Goal: Information Seeking & Learning: Learn about a topic

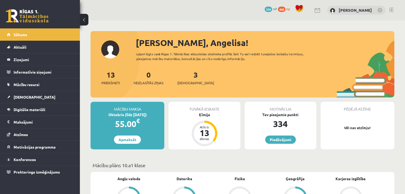
scroll to position [133, 0]
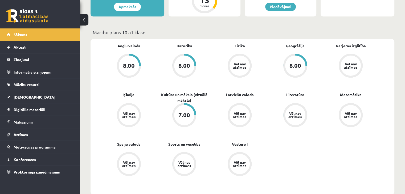
click at [19, 13] on link at bounding box center [27, 15] width 43 height 13
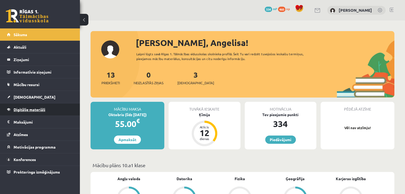
click at [44, 110] on span "Digitālie materiāli" at bounding box center [30, 109] width 32 height 5
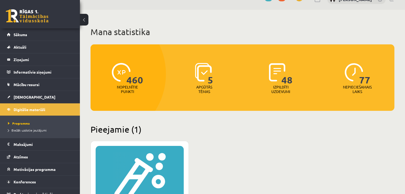
scroll to position [107, 0]
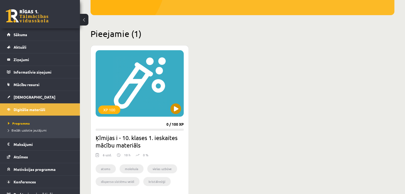
click at [151, 87] on div "XP 100" at bounding box center [140, 83] width 88 height 67
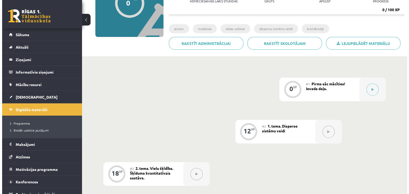
scroll to position [71, 0]
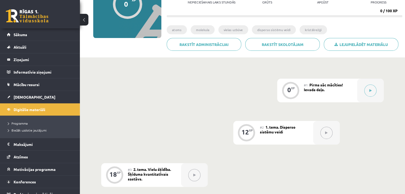
click at [327, 90] on div "#1 Pirms sāc mācīties! Ievada daļa." at bounding box center [330, 91] width 53 height 24
click at [379, 95] on div at bounding box center [370, 91] width 27 height 24
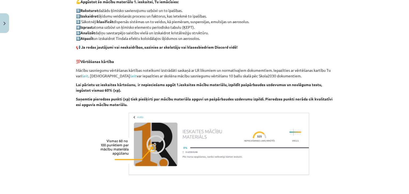
scroll to position [323, 0]
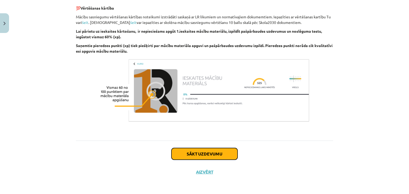
click at [206, 149] on button "Sākt uzdevumu" at bounding box center [205, 154] width 66 height 12
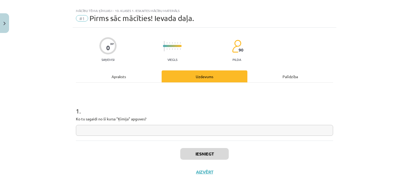
click at [221, 128] on input "text" at bounding box center [204, 130] width 257 height 11
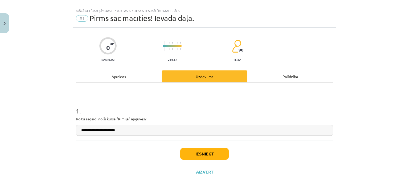
type input "**********"
click at [204, 156] on button "Iesniegt" at bounding box center [204, 154] width 48 height 12
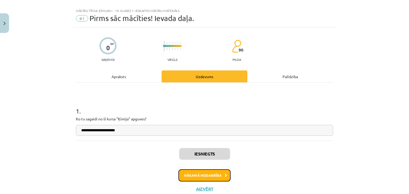
click at [203, 178] on button "Nākamā nodarbība" at bounding box center [204, 176] width 52 height 12
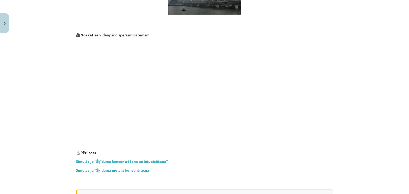
scroll to position [1449, 0]
